Goal: Transaction & Acquisition: Purchase product/service

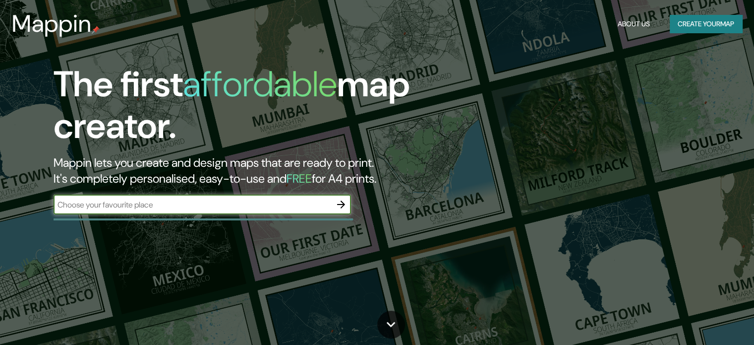
click at [700, 30] on button "Create your map" at bounding box center [706, 24] width 72 height 18
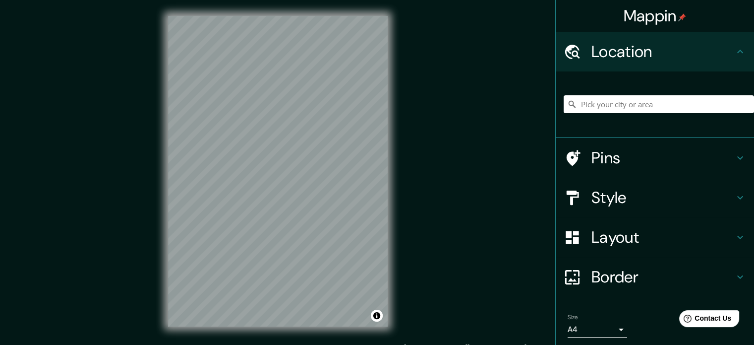
click at [617, 192] on h4 "Style" at bounding box center [663, 197] width 143 height 20
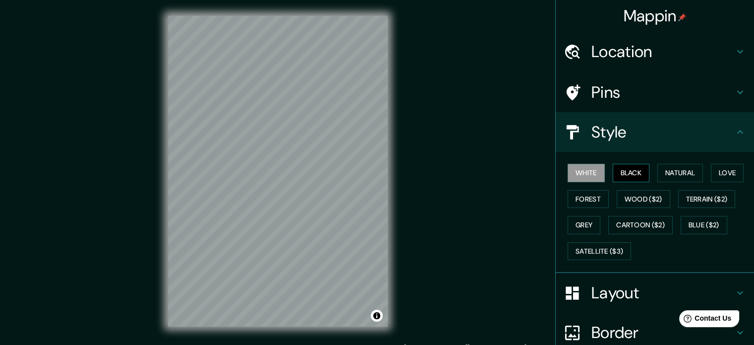
click at [626, 178] on button "Black" at bounding box center [631, 173] width 37 height 18
click at [669, 173] on button "Natural" at bounding box center [681, 173] width 46 height 18
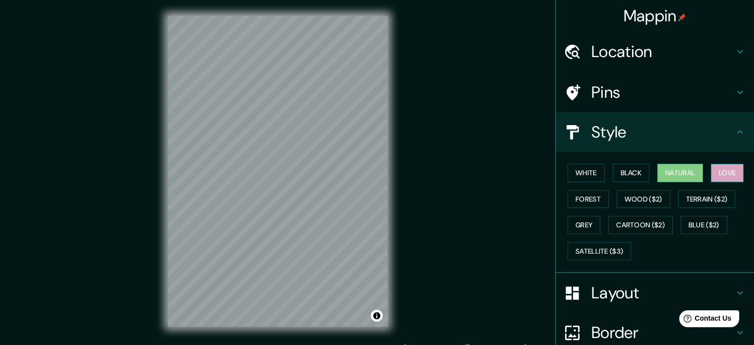
click at [716, 170] on button "Love" at bounding box center [727, 173] width 33 height 18
click at [699, 205] on button "Terrain ($2)" at bounding box center [707, 199] width 58 height 18
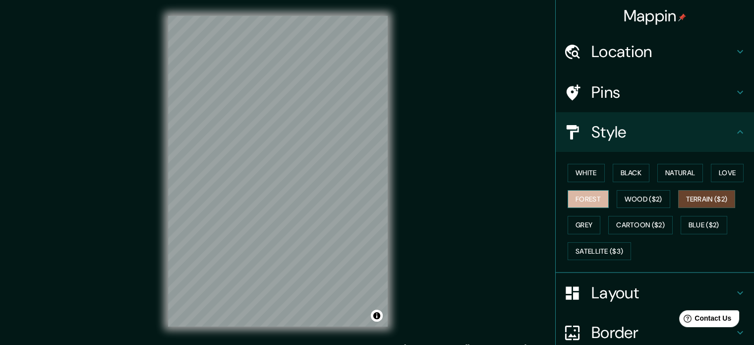
click at [579, 200] on button "Forest" at bounding box center [588, 199] width 41 height 18
click at [665, 189] on div "White Black Natural Love Forest Wood ($2) Terrain ($2) Grey Cartoon ($2) Blue (…" at bounding box center [659, 212] width 190 height 104
click at [583, 225] on button "Grey" at bounding box center [584, 225] width 33 height 18
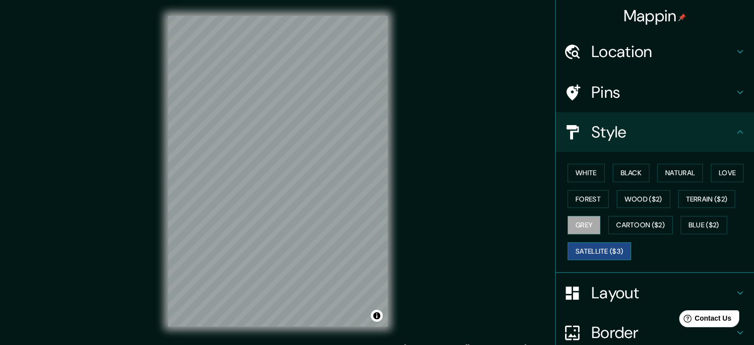
click at [616, 253] on button "Satellite ($3)" at bounding box center [599, 251] width 63 height 18
click at [647, 222] on button "Cartoon ($2)" at bounding box center [640, 225] width 64 height 18
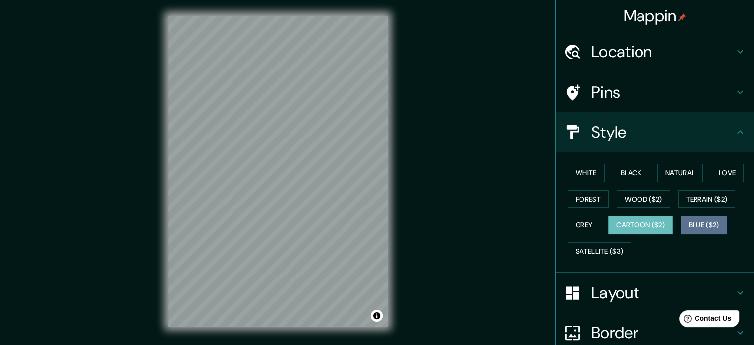
click at [690, 223] on button "Blue ($2)" at bounding box center [704, 225] width 47 height 18
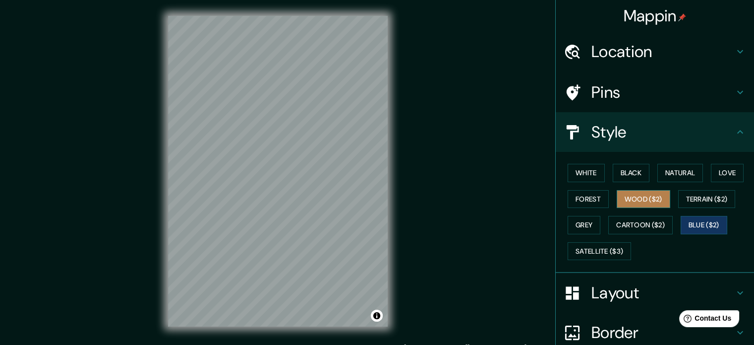
click at [627, 195] on button "Wood ($2)" at bounding box center [644, 199] width 54 height 18
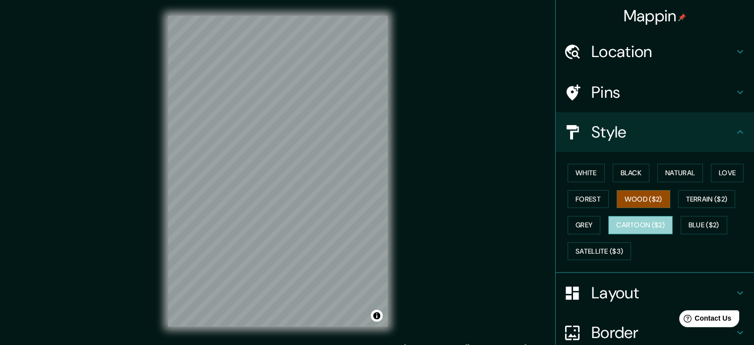
click at [647, 225] on button "Cartoon ($2)" at bounding box center [640, 225] width 64 height 18
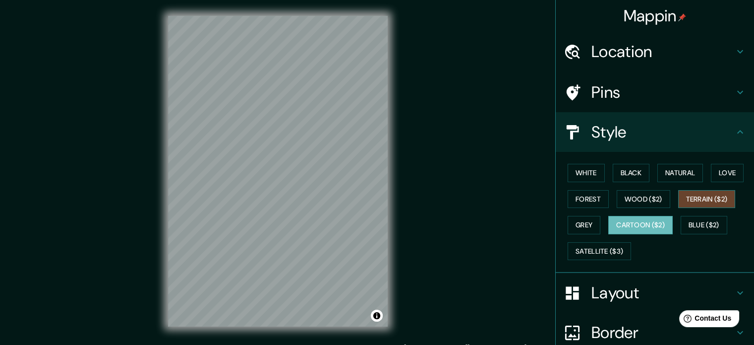
click at [694, 200] on button "Terrain ($2)" at bounding box center [707, 199] width 58 height 18
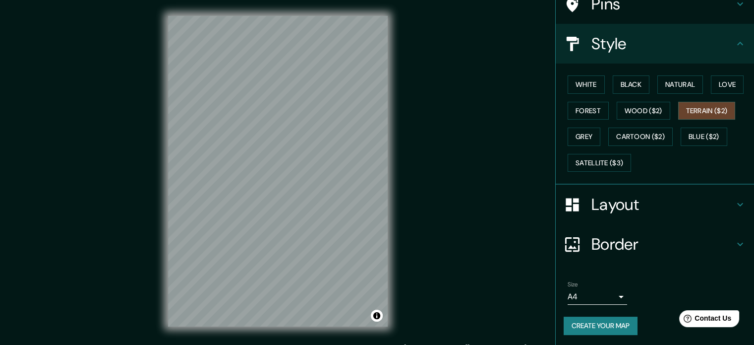
click at [630, 202] on h4 "Layout" at bounding box center [663, 204] width 143 height 20
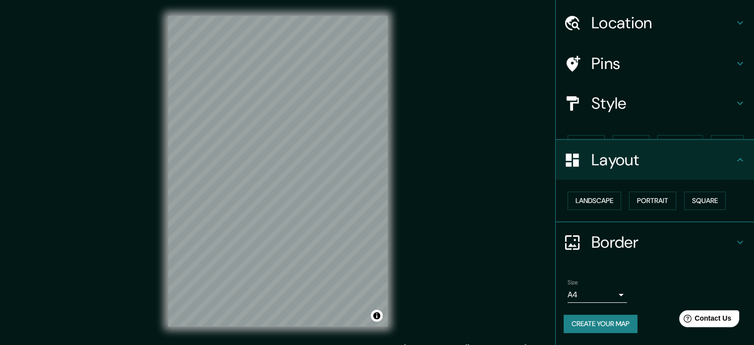
scroll to position [11, 0]
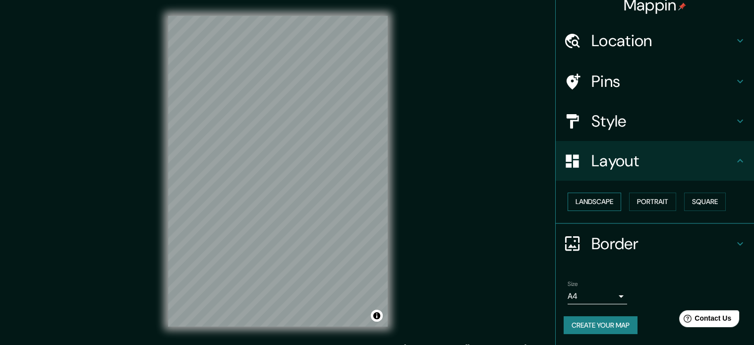
click at [611, 200] on button "Landscape" at bounding box center [595, 201] width 54 height 18
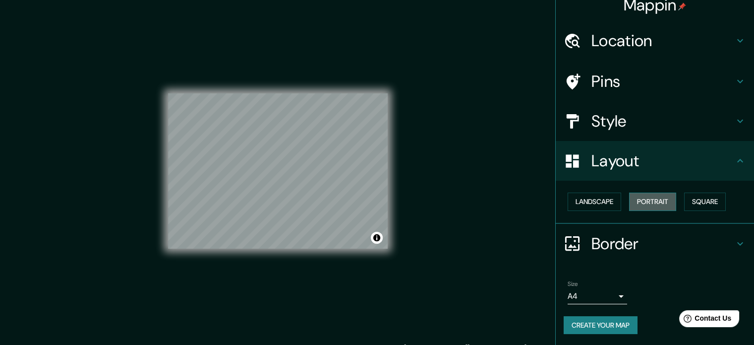
click at [657, 200] on button "Portrait" at bounding box center [652, 201] width 47 height 18
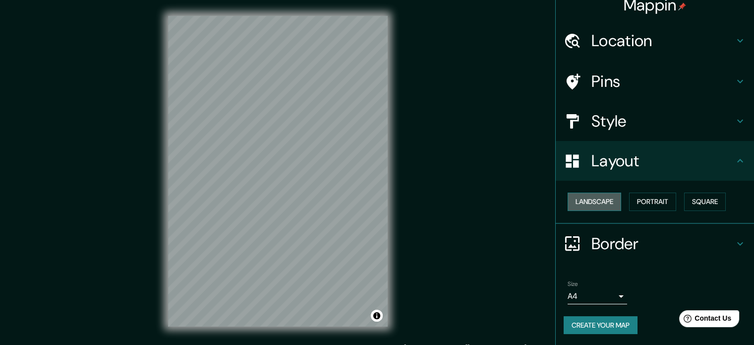
click at [601, 200] on button "Landscape" at bounding box center [595, 201] width 54 height 18
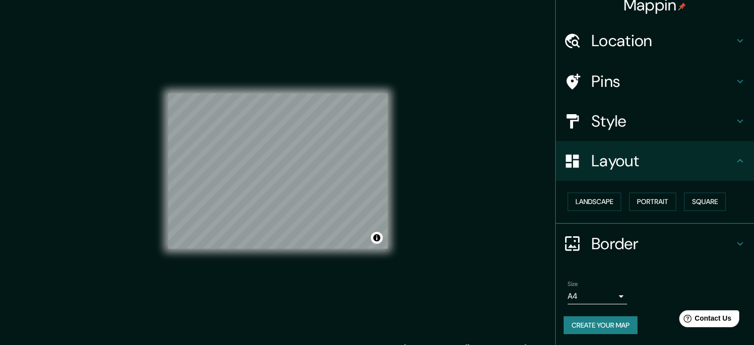
click at [621, 241] on h4 "Border" at bounding box center [663, 244] width 143 height 20
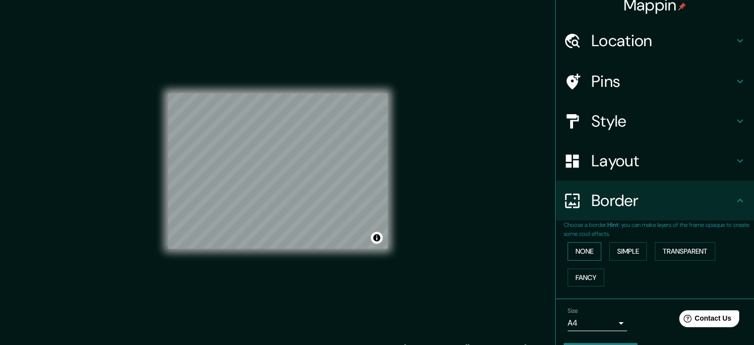
click at [587, 251] on button "None" at bounding box center [585, 251] width 34 height 18
click at [622, 250] on button "Simple" at bounding box center [628, 251] width 38 height 18
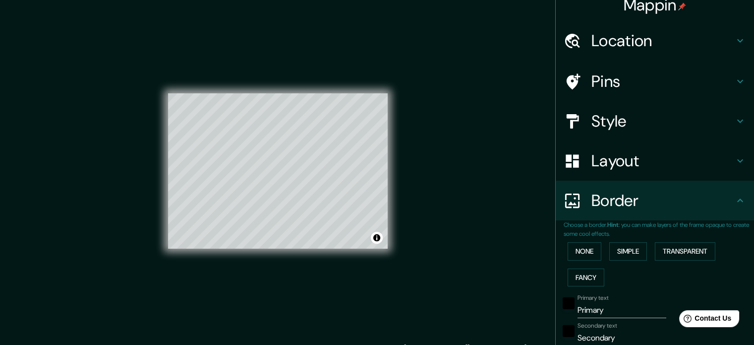
click at [598, 115] on h4 "Style" at bounding box center [663, 121] width 143 height 20
type input "177"
type input "35"
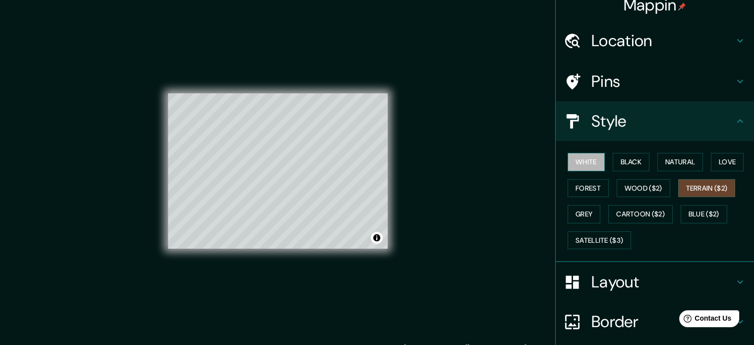
click at [583, 162] on button "White" at bounding box center [586, 162] width 37 height 18
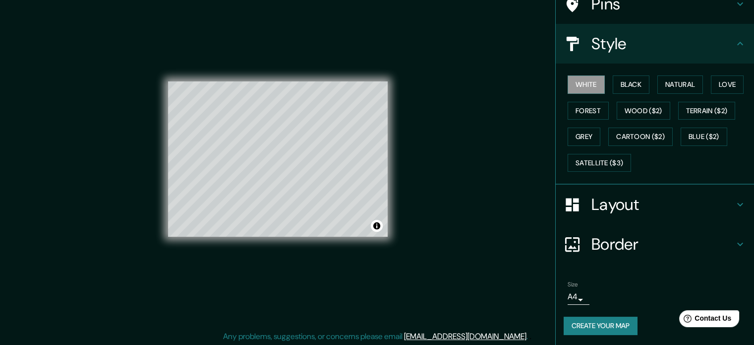
scroll to position [13, 0]
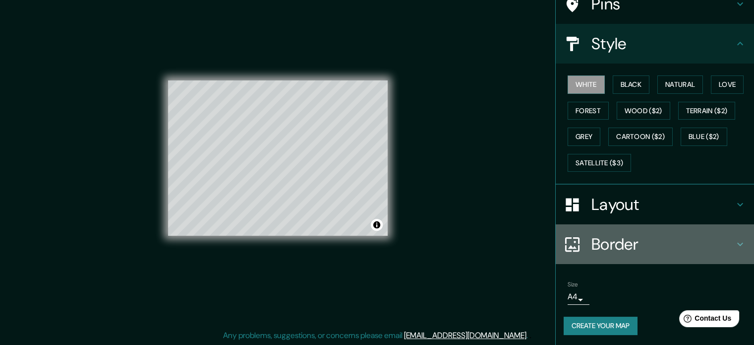
click at [608, 245] on h4 "Border" at bounding box center [663, 244] width 143 height 20
type input "177"
type input "35"
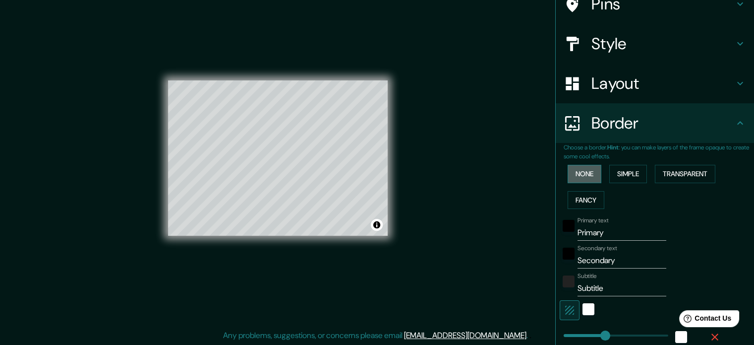
click at [577, 180] on button "None" at bounding box center [585, 174] width 34 height 18
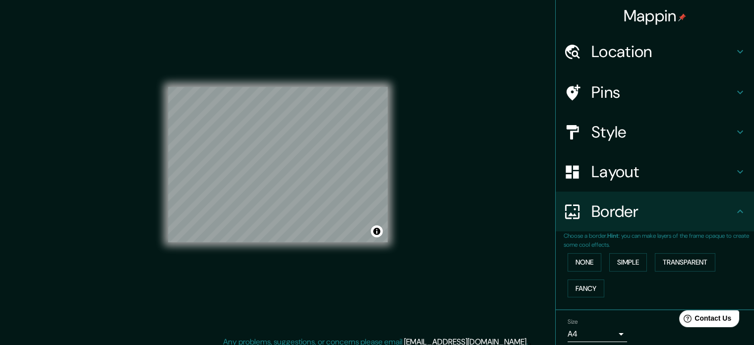
scroll to position [0, 0]
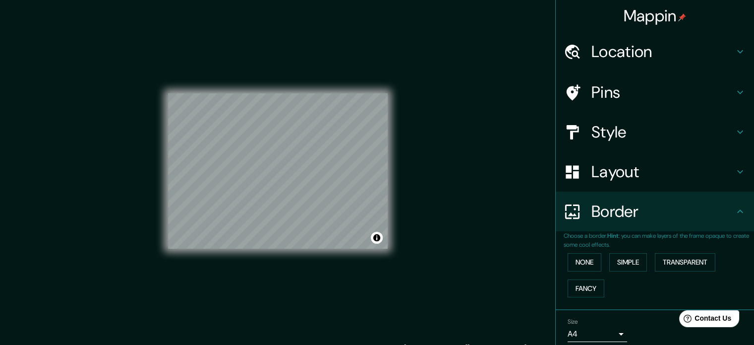
click at [592, 134] on h4 "Style" at bounding box center [663, 132] width 143 height 20
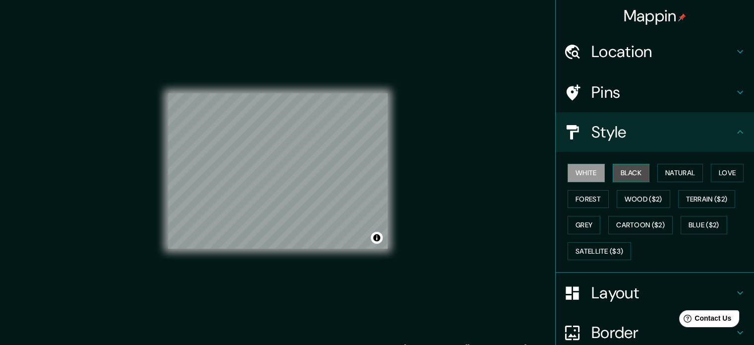
click at [626, 164] on button "Black" at bounding box center [631, 173] width 37 height 18
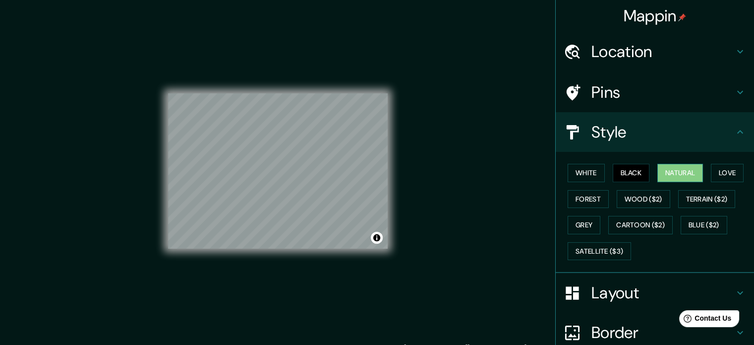
click at [668, 169] on button "Natural" at bounding box center [681, 173] width 46 height 18
click at [711, 170] on button "Love" at bounding box center [727, 173] width 33 height 18
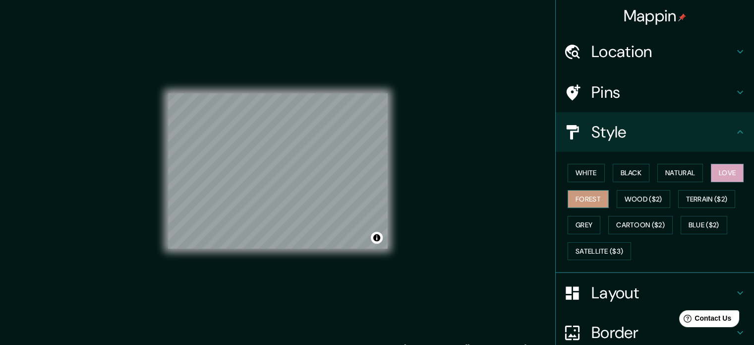
click at [583, 192] on button "Forest" at bounding box center [588, 199] width 41 height 18
click at [580, 221] on button "Grey" at bounding box center [584, 225] width 33 height 18
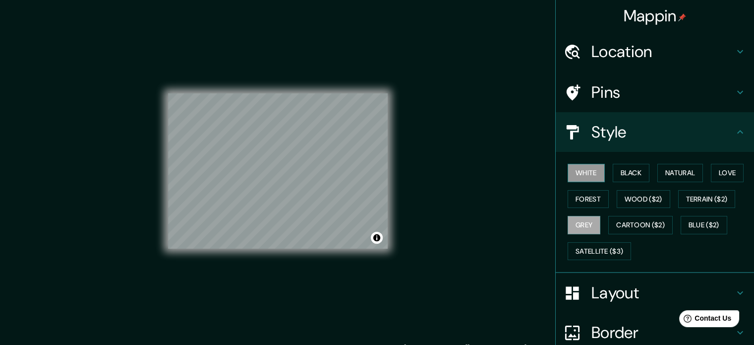
click at [592, 175] on button "White" at bounding box center [586, 173] width 37 height 18
click at [619, 169] on button "Black" at bounding box center [631, 173] width 37 height 18
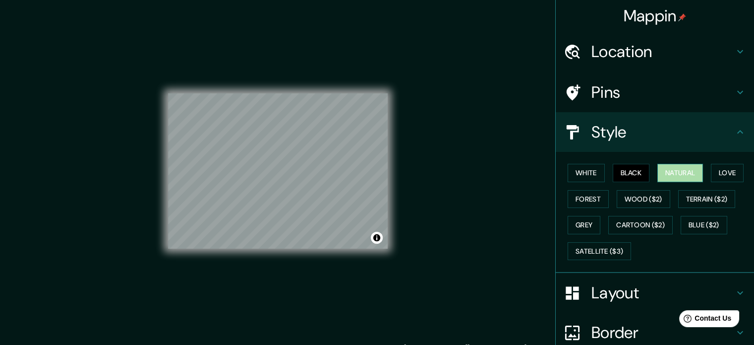
click at [688, 174] on button "Natural" at bounding box center [681, 173] width 46 height 18
click at [713, 170] on button "Love" at bounding box center [727, 173] width 33 height 18
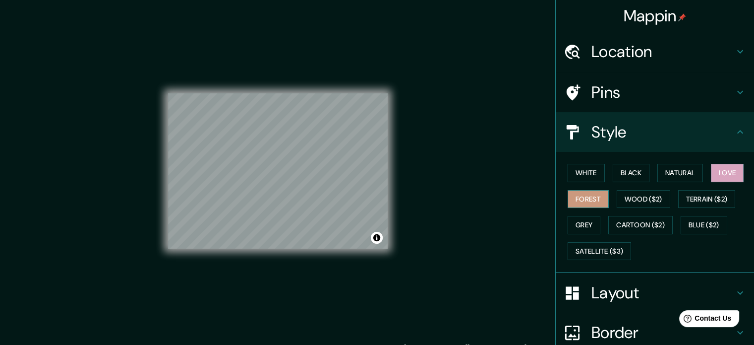
click at [594, 199] on button "Forest" at bounding box center [588, 199] width 41 height 18
click at [576, 216] on button "Grey" at bounding box center [584, 225] width 33 height 18
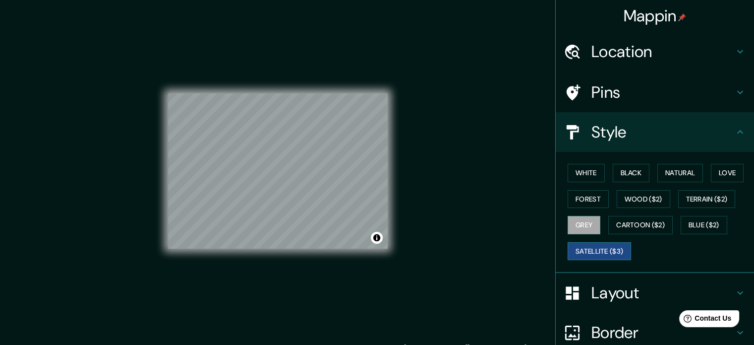
click at [593, 245] on button "Satellite ($3)" at bounding box center [599, 251] width 63 height 18
click at [695, 222] on button "Blue ($2)" at bounding box center [704, 225] width 47 height 18
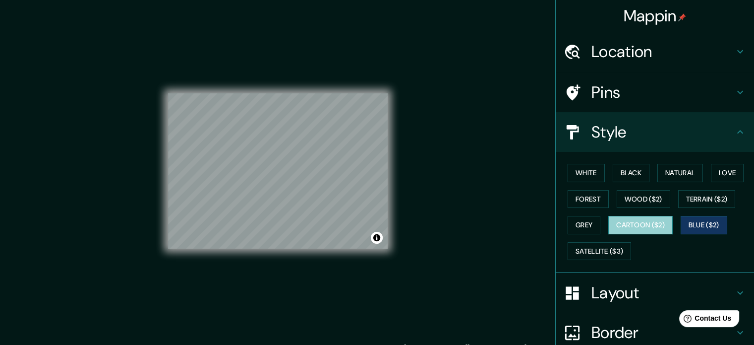
click at [619, 223] on button "Cartoon ($2)" at bounding box center [640, 225] width 64 height 18
click at [698, 223] on button "Blue ($2)" at bounding box center [704, 225] width 47 height 18
click at [167, 158] on div "© Mapbox © OpenStreetMap Improve this map" at bounding box center [277, 171] width 251 height 342
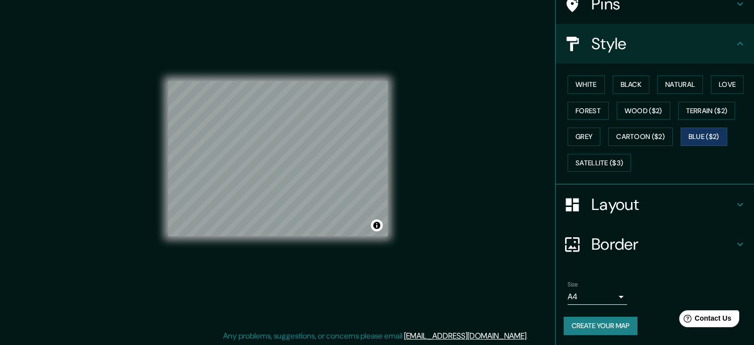
scroll to position [13, 0]
click at [624, 200] on h4 "Layout" at bounding box center [663, 204] width 143 height 20
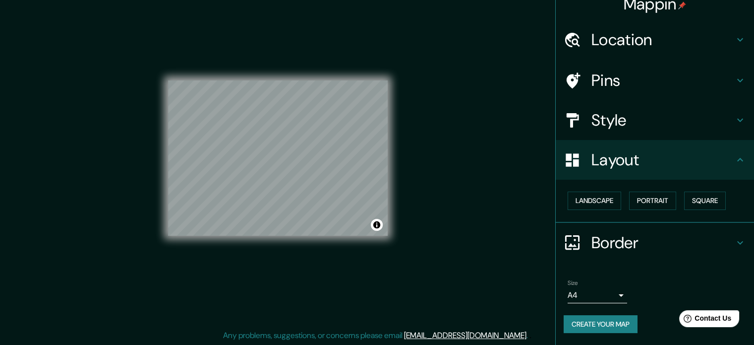
scroll to position [11, 0]
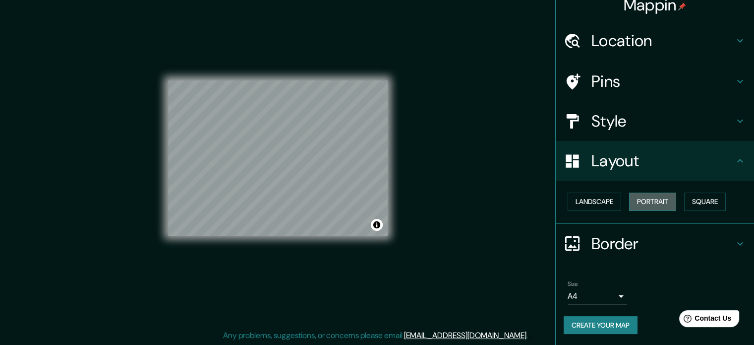
click at [644, 200] on button "Portrait" at bounding box center [652, 201] width 47 height 18
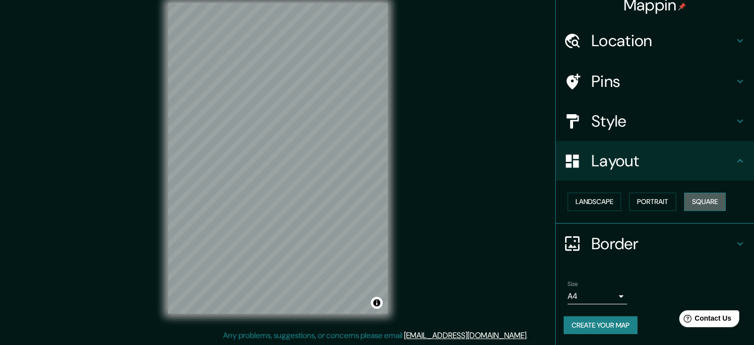
click at [686, 199] on button "Square" at bounding box center [705, 201] width 42 height 18
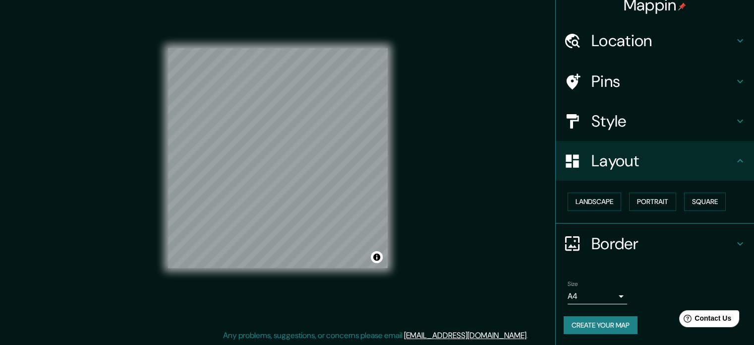
drag, startPoint x: 414, startPoint y: 168, endPoint x: 416, endPoint y: 186, distance: 18.5
click at [416, 186] on div "Mappin Location Pins Style Layout Landscape Portrait Square Border Choose a bor…" at bounding box center [377, 166] width 754 height 358
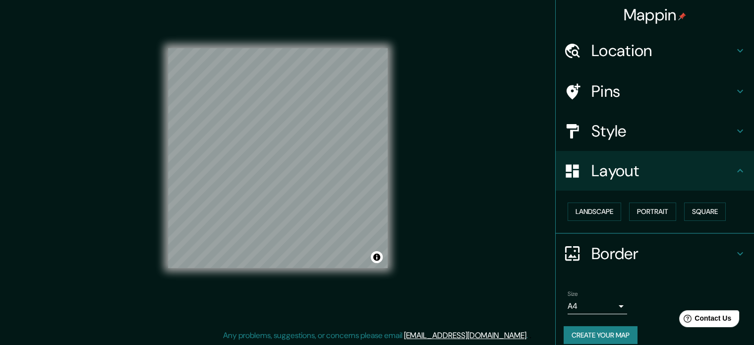
scroll to position [0, 0]
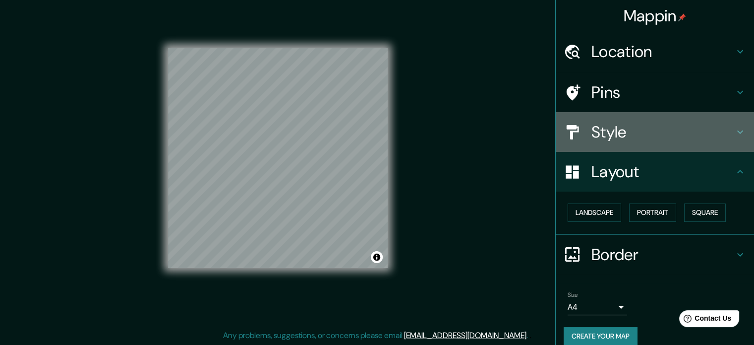
click at [616, 132] on h4 "Style" at bounding box center [663, 132] width 143 height 20
